Goal: Task Accomplishment & Management: Use online tool/utility

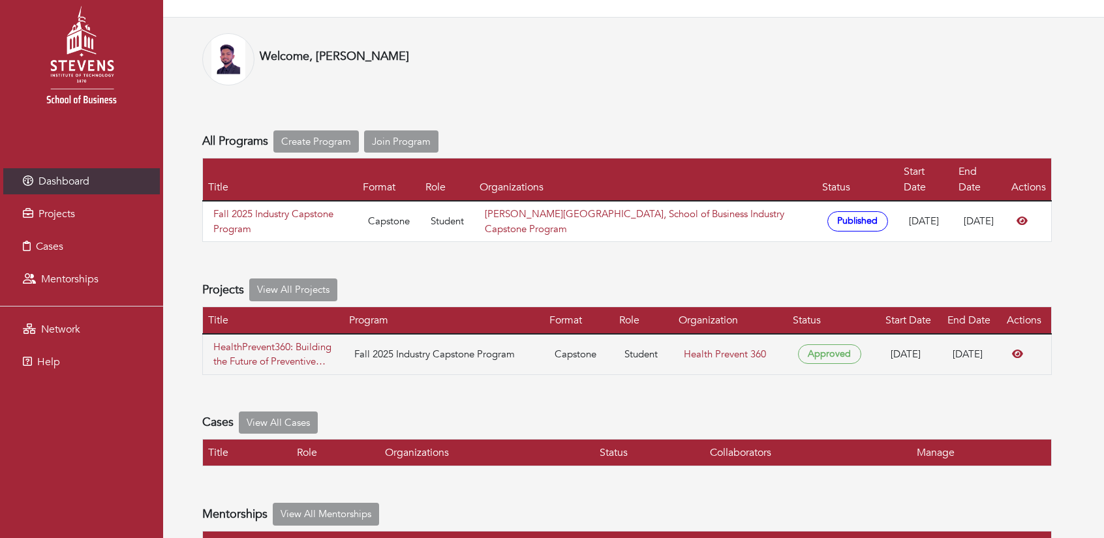
scroll to position [80, 0]
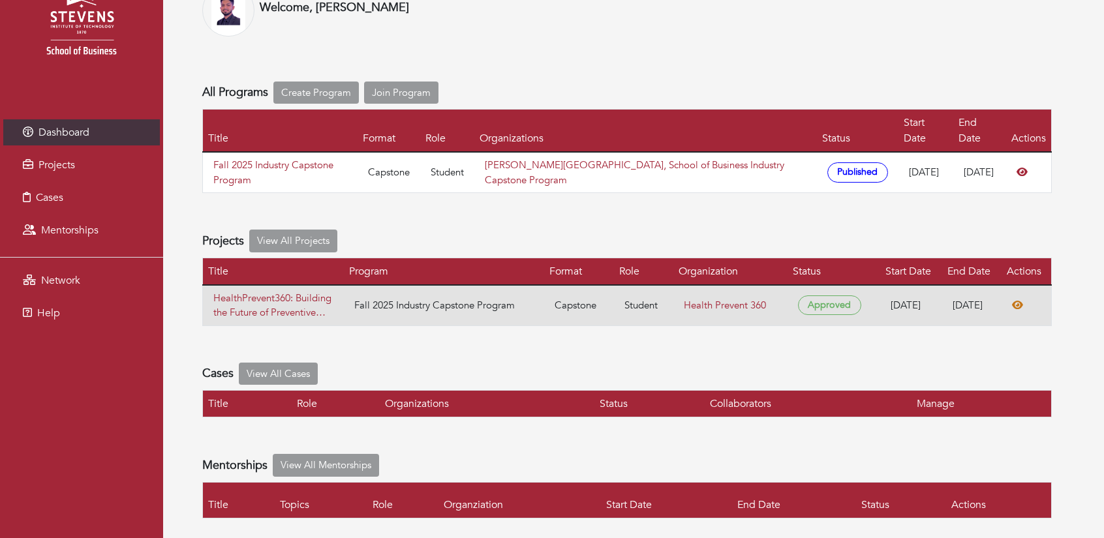
click at [1023, 300] on icon at bounding box center [1017, 305] width 11 height 10
click at [270, 291] on link "HealthPrevent360: Building the Future of Preventive Care— Long-term Health, Lon…" at bounding box center [273, 305] width 120 height 29
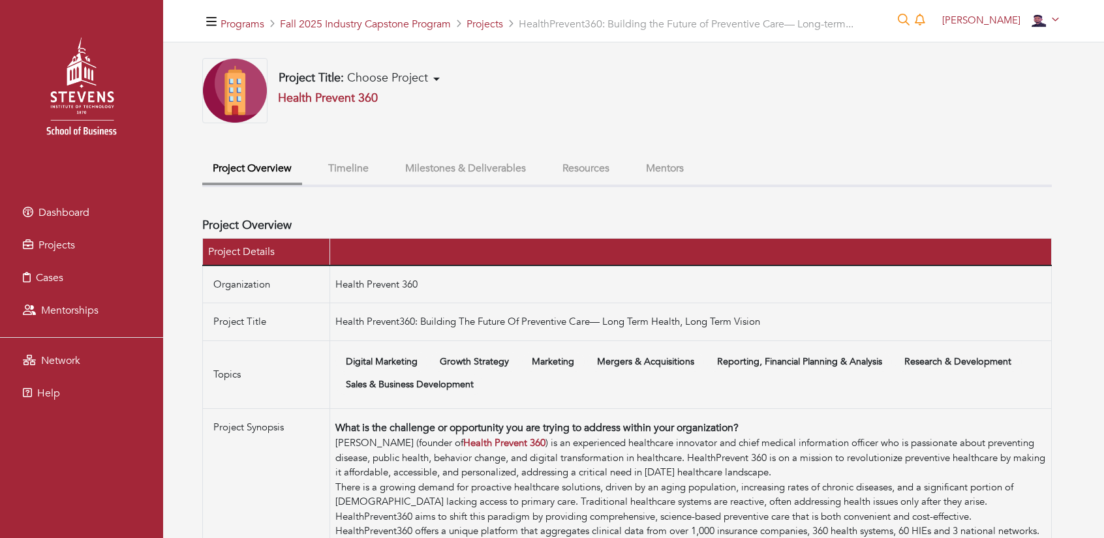
click at [551, 172] on ul "Project Overview Timeline Milestones & Deliverables Resources Mentors" at bounding box center [627, 171] width 850 height 33
click at [571, 173] on button "Resources" at bounding box center [586, 169] width 68 height 28
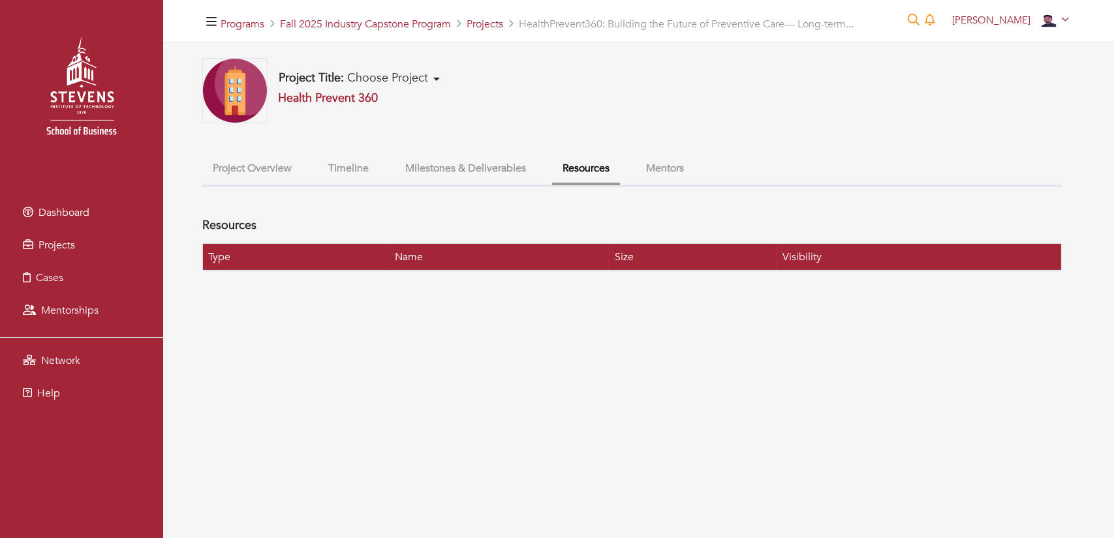
click at [478, 172] on button "Milestones & Deliverables" at bounding box center [466, 169] width 142 height 28
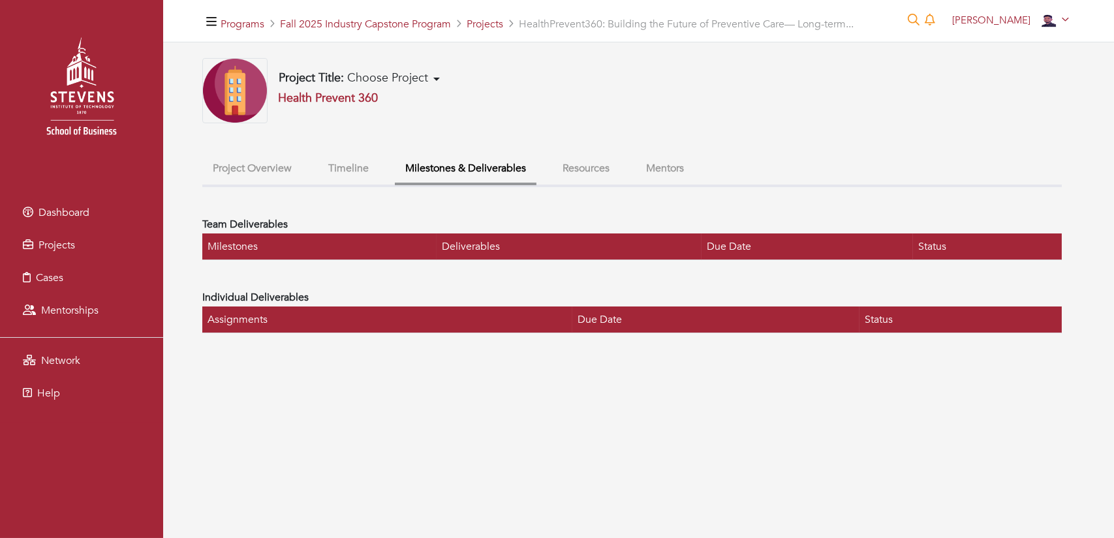
click at [371, 170] on button "Timeline" at bounding box center [348, 169] width 61 height 28
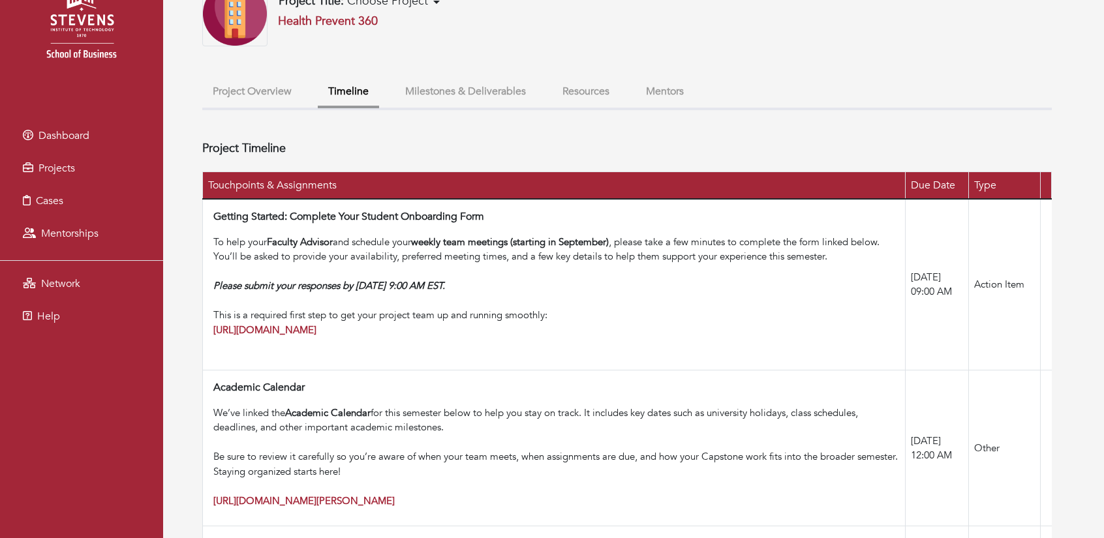
scroll to position [85, 0]
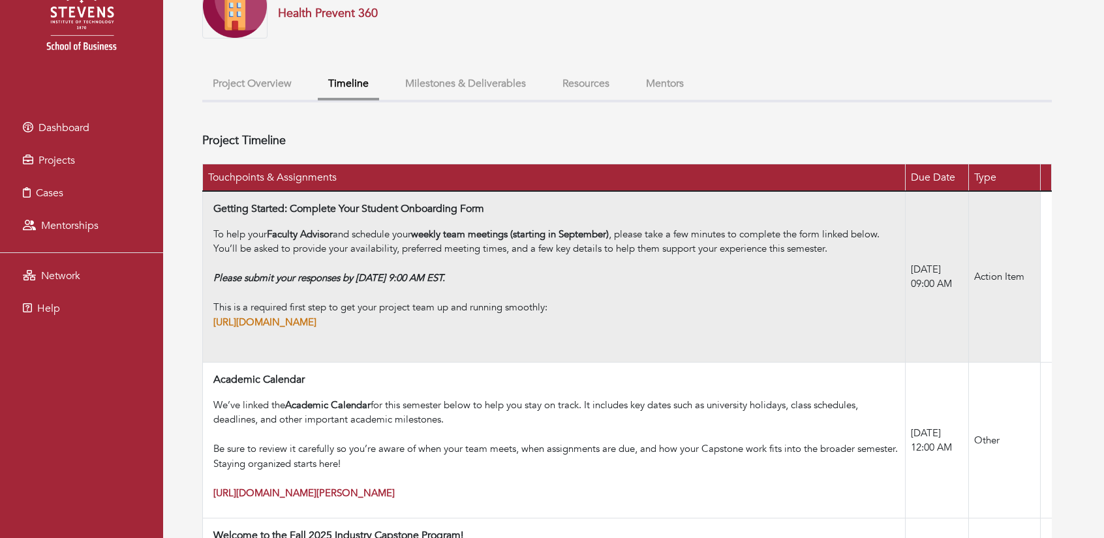
click at [317, 329] on strong "[URL][DOMAIN_NAME]" at bounding box center [264, 322] width 103 height 13
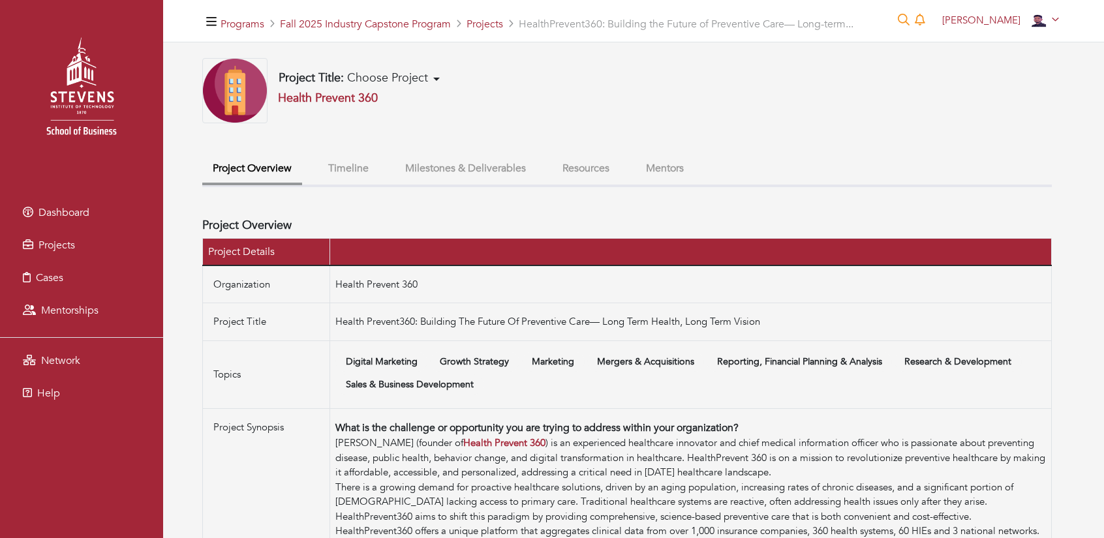
click at [459, 169] on button "Milestones & Deliverables" at bounding box center [466, 169] width 142 height 28
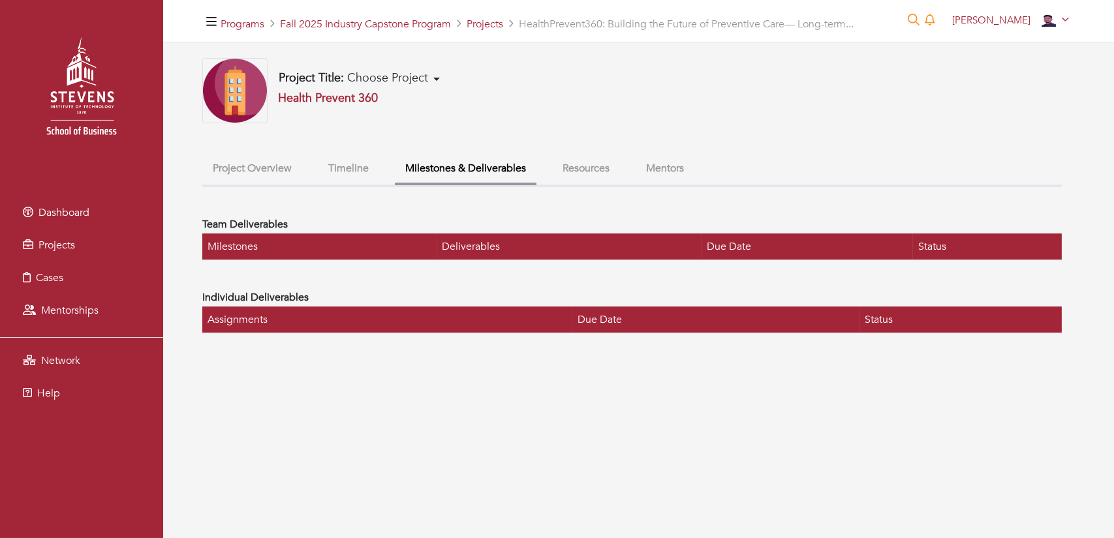
click at [320, 156] on button "Timeline" at bounding box center [348, 169] width 61 height 28
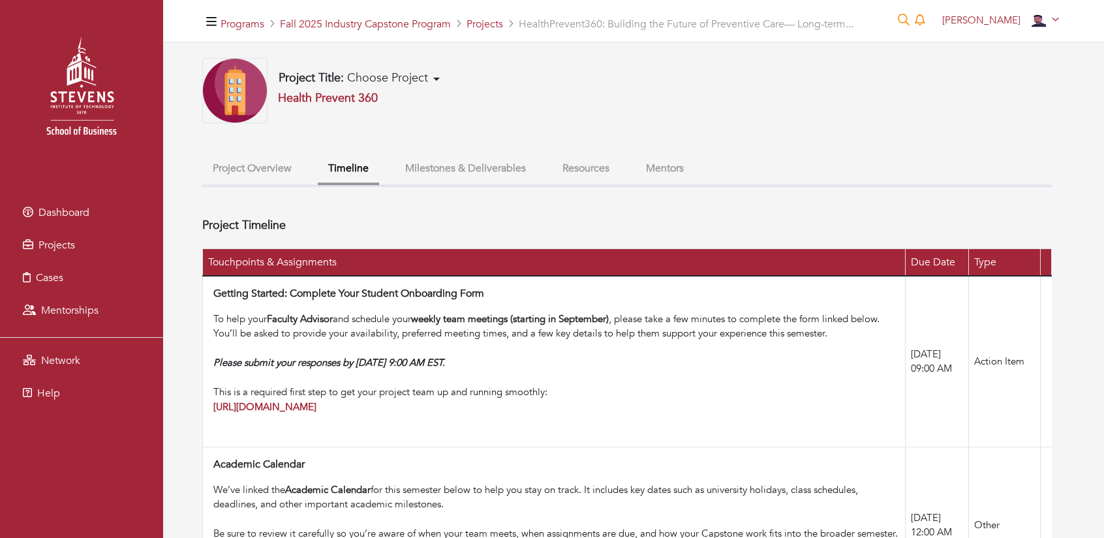
click at [681, 159] on button "Mentors" at bounding box center [665, 169] width 59 height 28
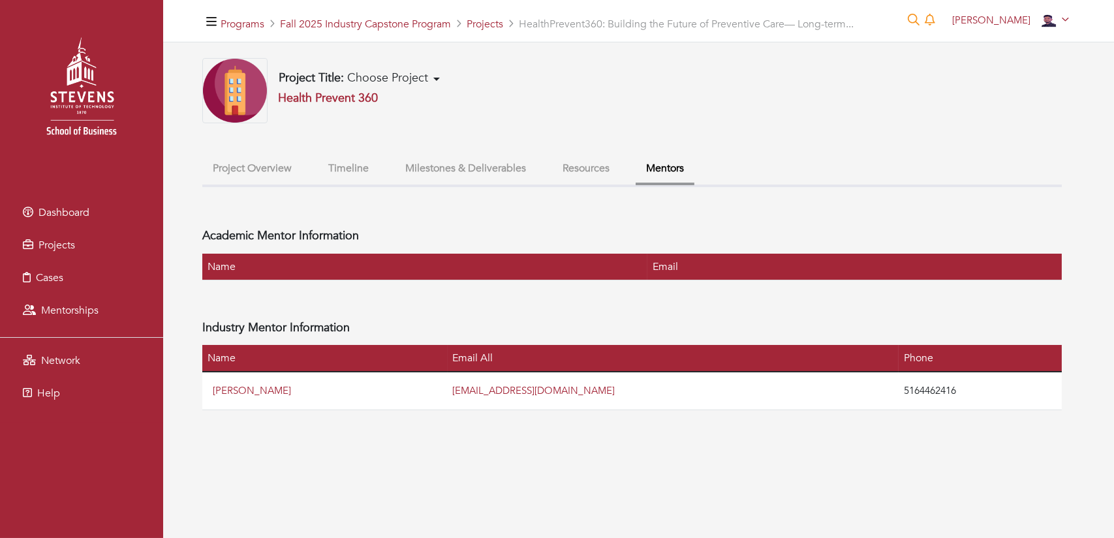
click at [578, 176] on button "Resources" at bounding box center [586, 169] width 68 height 28
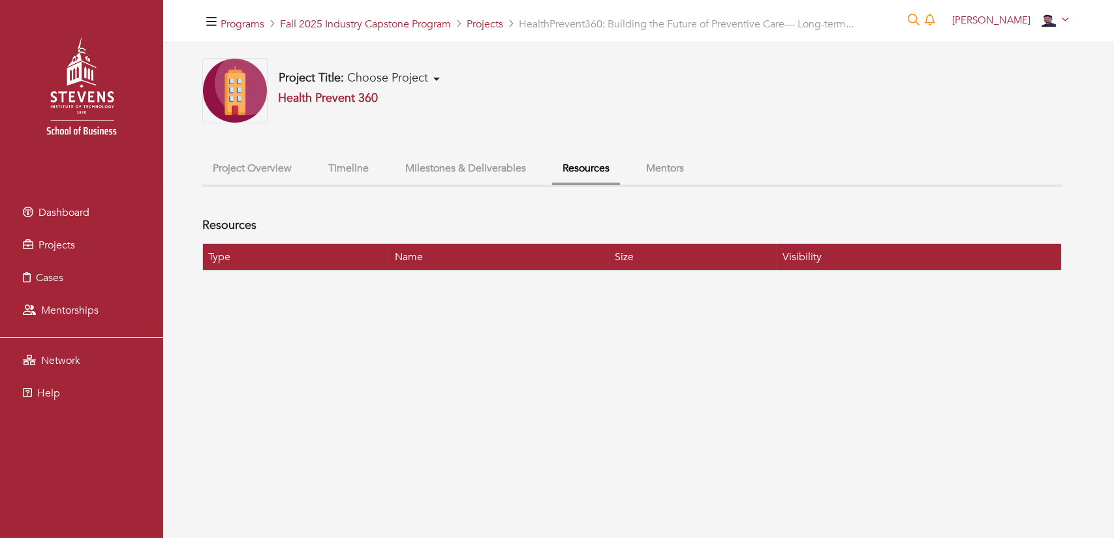
click at [488, 174] on button "Milestones & Deliverables" at bounding box center [466, 169] width 142 height 28
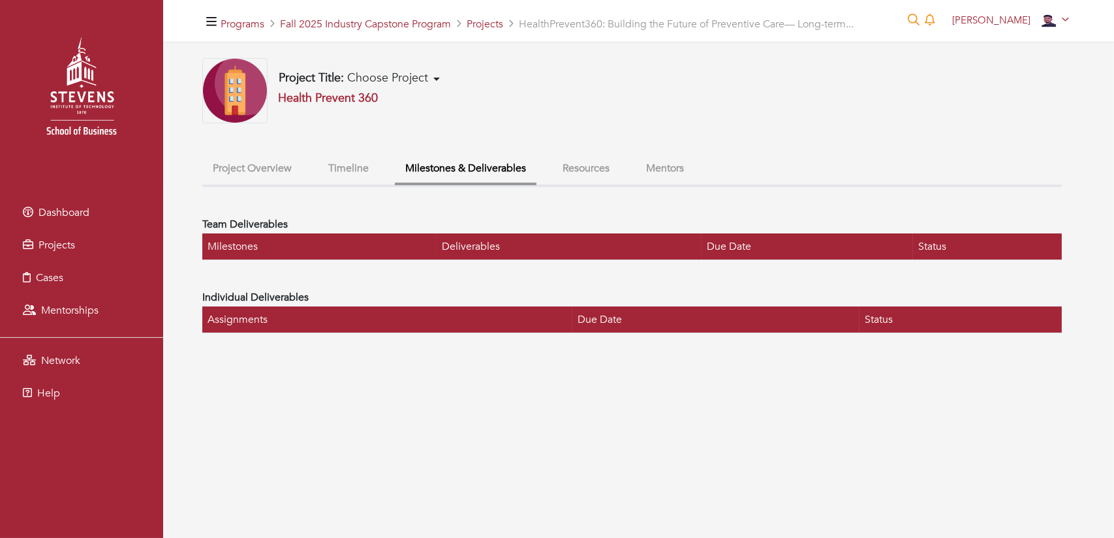
click at [224, 168] on button "Project Overview" at bounding box center [252, 169] width 100 height 28
